Goal: Information Seeking & Learning: Learn about a topic

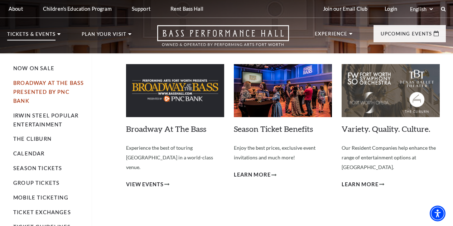
click at [63, 84] on link "Broadway At The Bass presented by PNC Bank" at bounding box center [48, 92] width 71 height 24
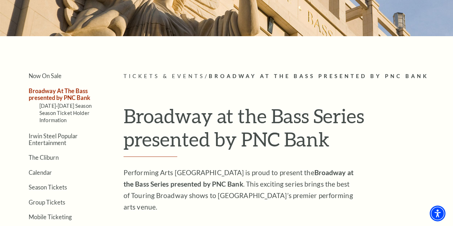
scroll to position [107, 0]
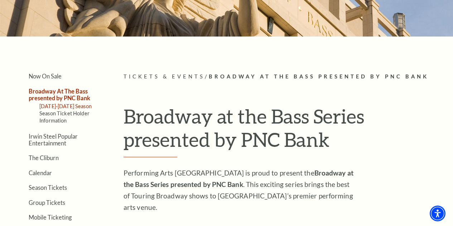
click at [68, 109] on link "[DATE]-[DATE] Season" at bounding box center [65, 106] width 52 height 6
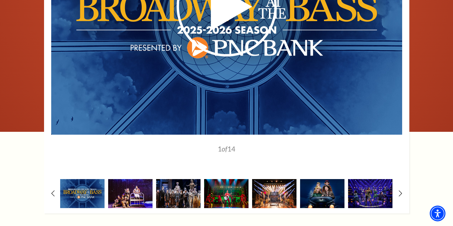
scroll to position [573, 0]
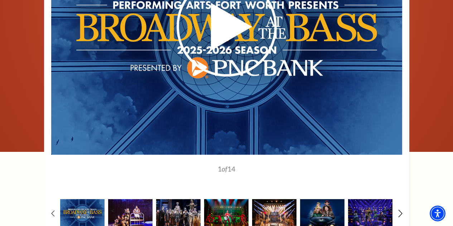
click at [401, 209] on icon at bounding box center [400, 213] width 5 height 8
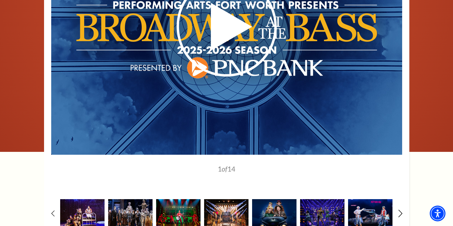
click at [401, 209] on icon at bounding box center [400, 213] width 5 height 8
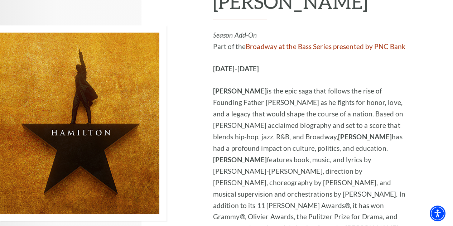
scroll to position [4832, 0]
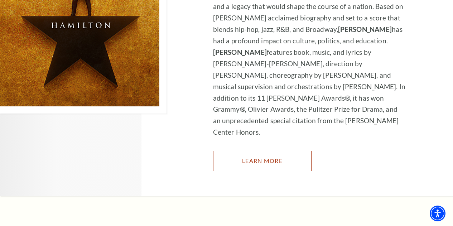
click at [257, 151] on link "Learn More" at bounding box center [262, 161] width 98 height 20
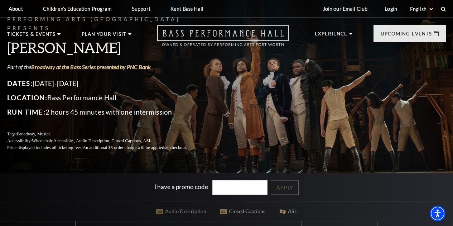
click at [247, 35] on icon "Open this option" at bounding box center [223, 35] width 132 height 21
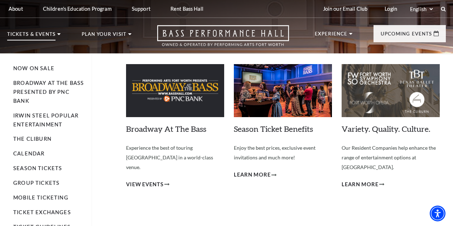
click at [38, 34] on p "Tickets & Events" at bounding box center [31, 36] width 48 height 9
click at [37, 155] on link "Calendar" at bounding box center [28, 153] width 31 height 6
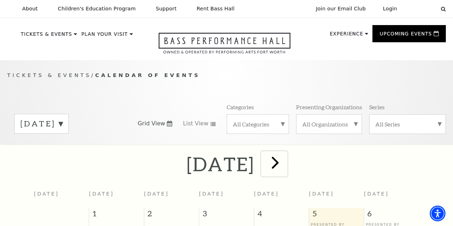
click at [285, 165] on span "next" at bounding box center [275, 162] width 20 height 20
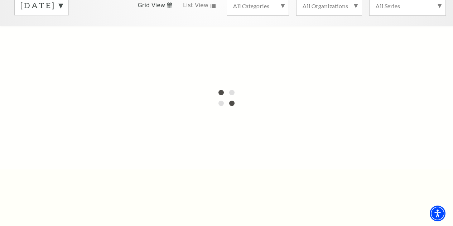
scroll to position [72, 0]
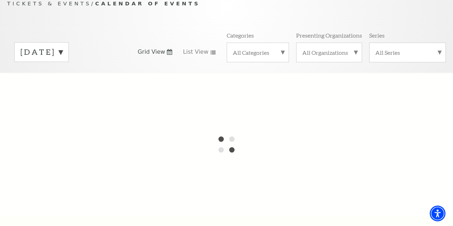
click at [63, 58] on label "[DATE]" at bounding box center [41, 52] width 42 height 11
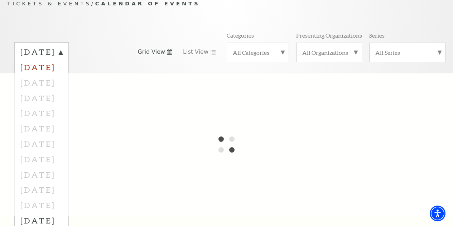
click at [58, 73] on label "[DATE]" at bounding box center [41, 66] width 42 height 15
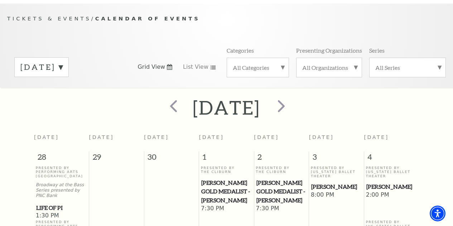
scroll to position [28, 0]
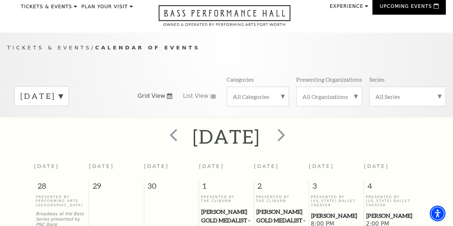
click at [63, 98] on label "[DATE]" at bounding box center [41, 96] width 42 height 11
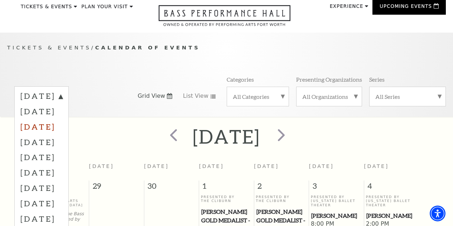
click at [63, 130] on label "[DATE]" at bounding box center [41, 126] width 42 height 15
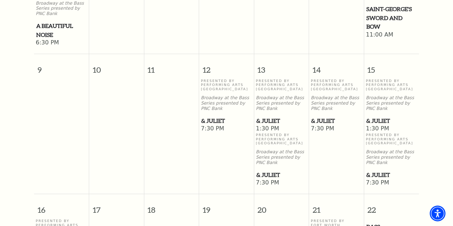
scroll to position [493, 0]
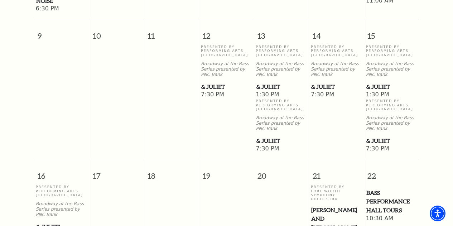
click at [376, 145] on span "& Juliet" at bounding box center [391, 140] width 51 height 9
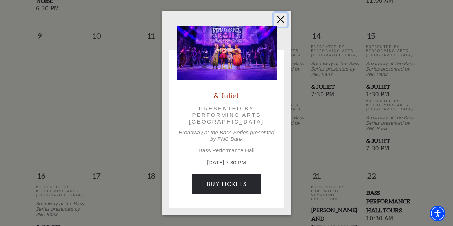
click at [284, 19] on button "Close" at bounding box center [280, 20] width 14 height 14
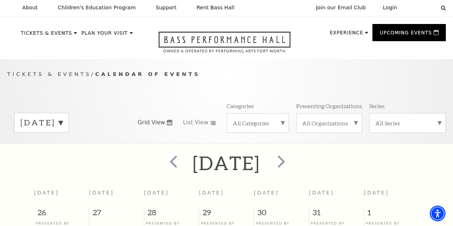
scroll to position [0, 0]
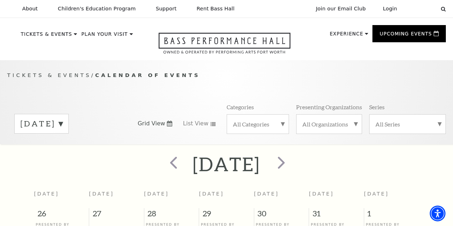
click at [51, 125] on label "[DATE]" at bounding box center [41, 123] width 42 height 11
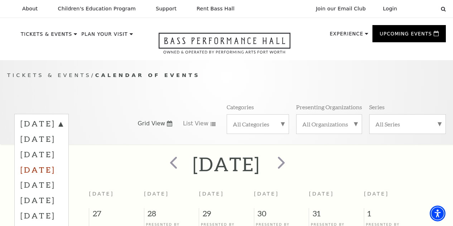
click at [63, 172] on label "[DATE]" at bounding box center [41, 169] width 42 height 15
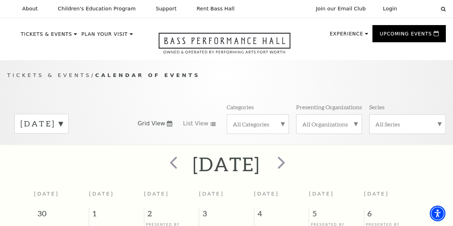
click at [63, 127] on label "[DATE]" at bounding box center [41, 123] width 42 height 11
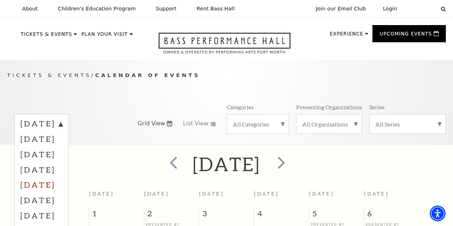
scroll to position [36, 0]
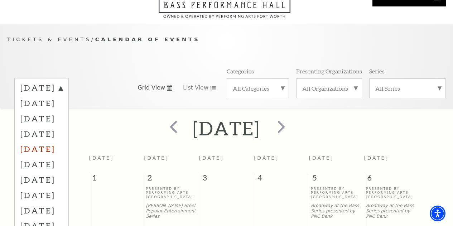
click at [63, 152] on label "[DATE]" at bounding box center [41, 148] width 42 height 15
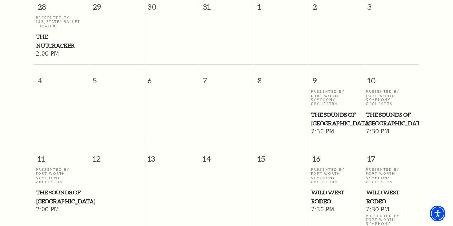
scroll to position [0, 0]
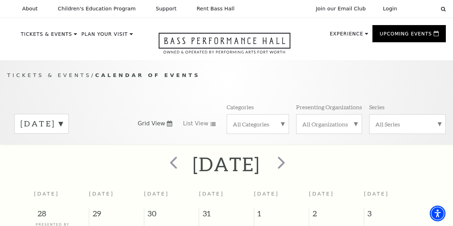
click at [63, 127] on label "[DATE]" at bounding box center [41, 123] width 42 height 11
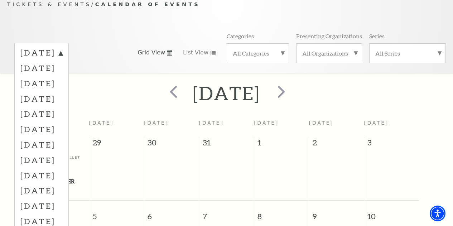
scroll to position [72, 0]
click at [63, 135] on label "[DATE]" at bounding box center [41, 128] width 42 height 15
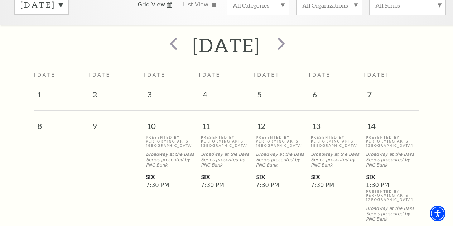
scroll to position [63, 0]
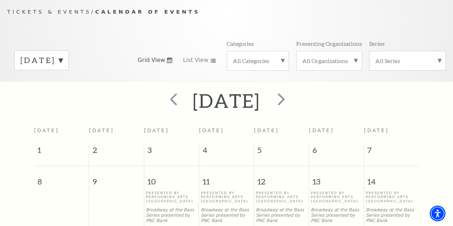
click at [60, 66] on label "[DATE]" at bounding box center [41, 60] width 42 height 11
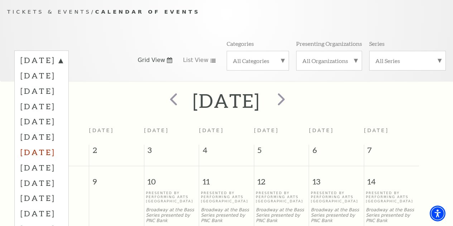
click at [63, 155] on label "[DATE]" at bounding box center [41, 151] width 42 height 15
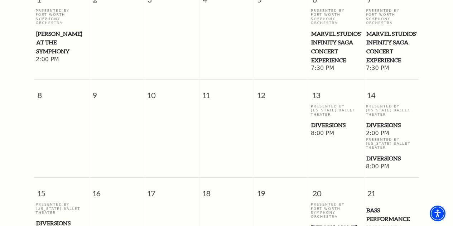
scroll to position [99, 0]
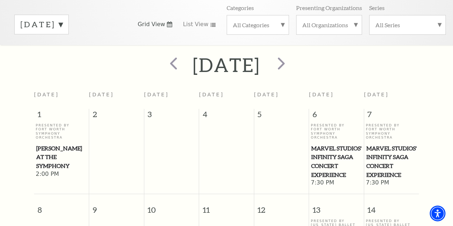
click at [69, 34] on div "[DATE]" at bounding box center [41, 25] width 54 height 20
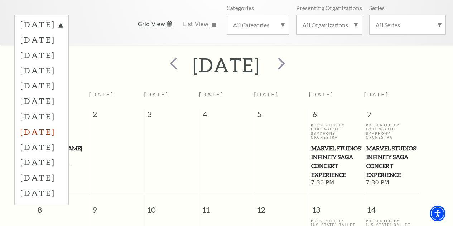
click at [59, 139] on label "[DATE]" at bounding box center [41, 131] width 42 height 15
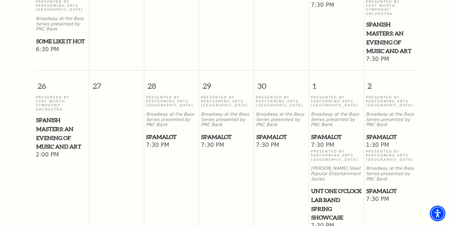
scroll to position [680, 0]
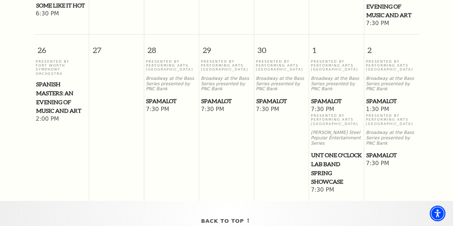
click at [389, 160] on span "Spamalot" at bounding box center [391, 155] width 51 height 9
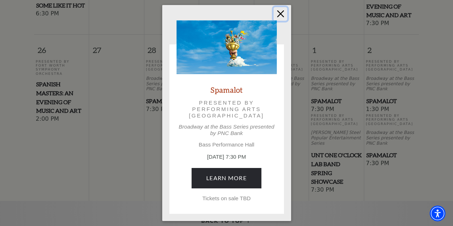
click at [281, 15] on button "Close" at bounding box center [280, 14] width 14 height 14
